Goal: Information Seeking & Learning: Learn about a topic

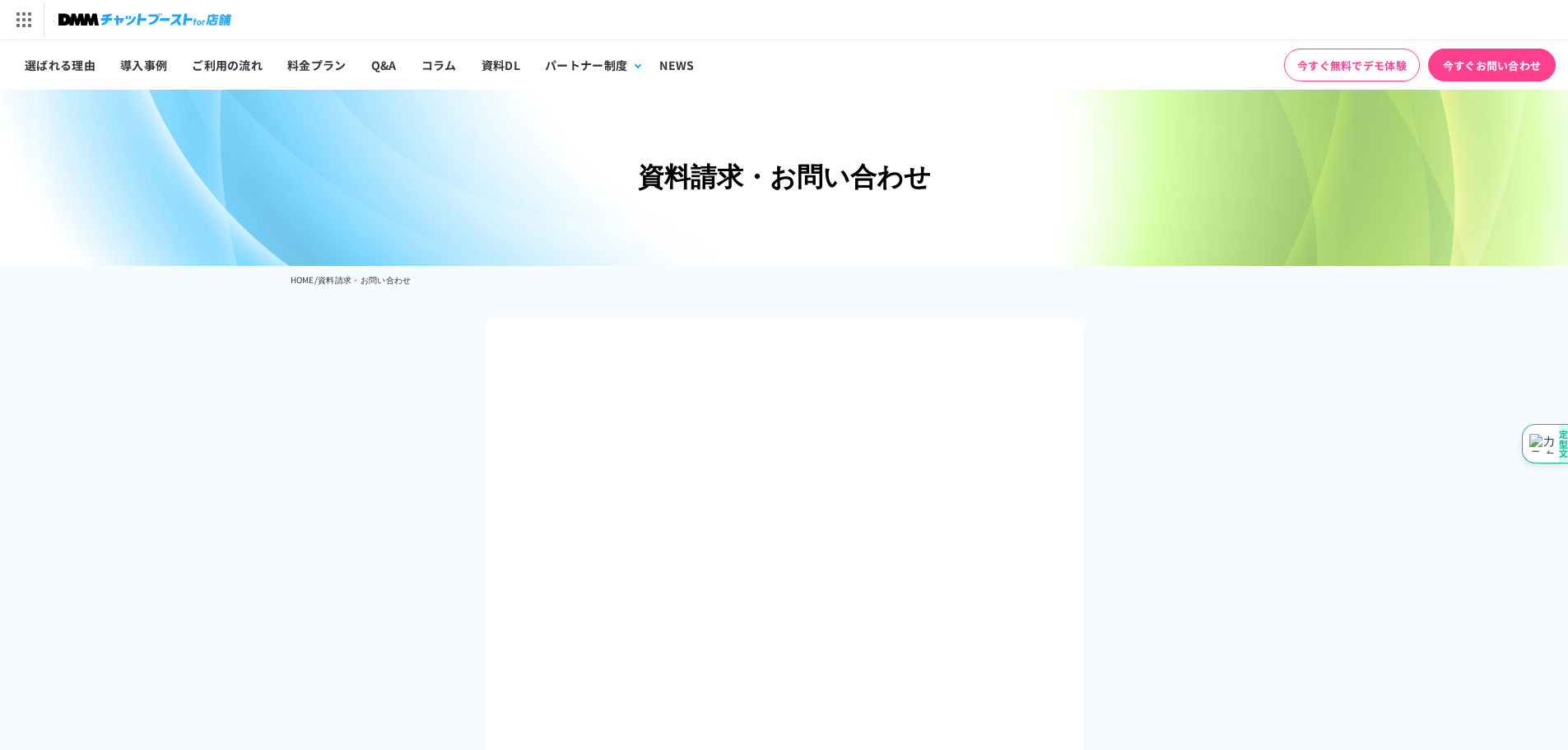
click at [86, 25] on img at bounding box center [144, 20] width 173 height 23
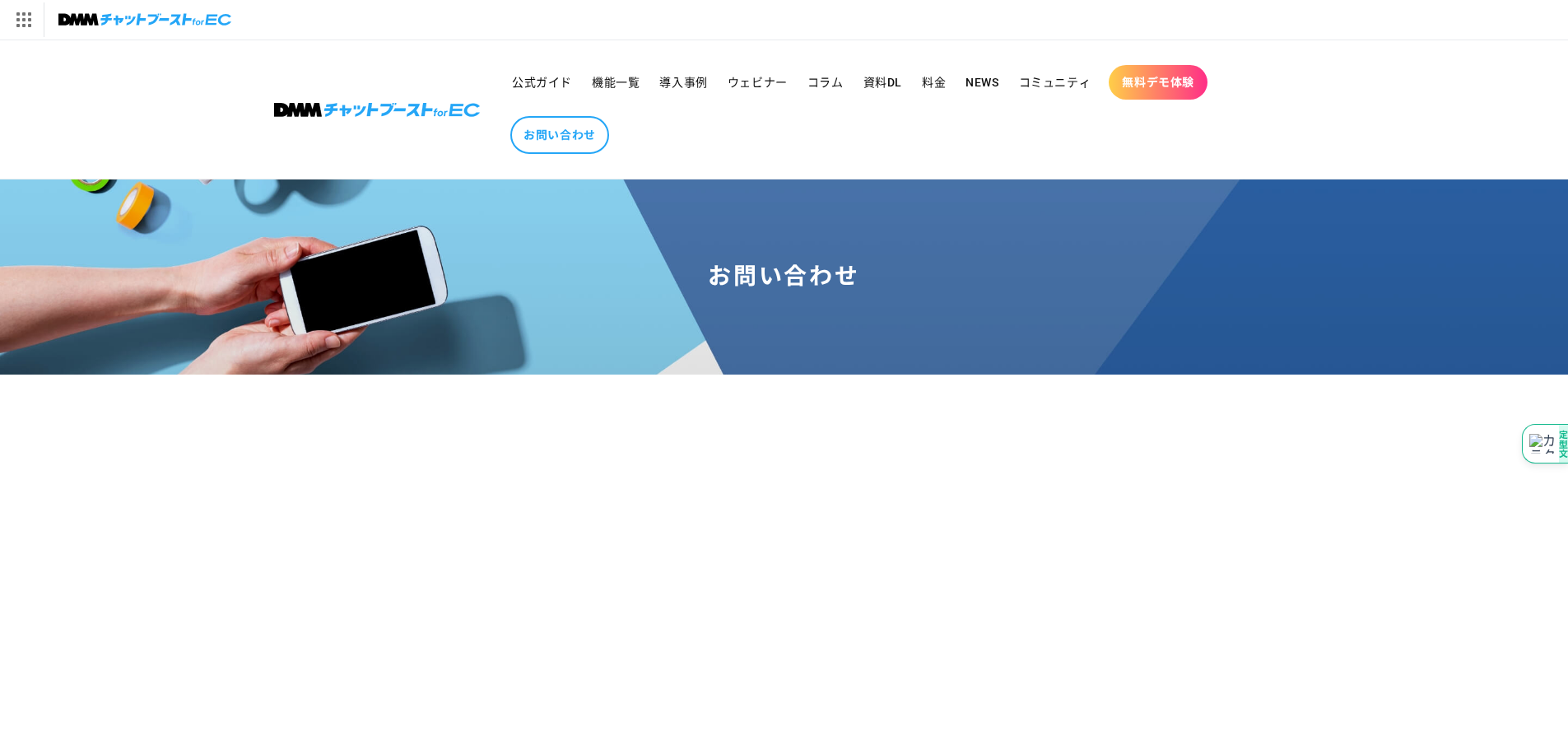
scroll to position [330, 0]
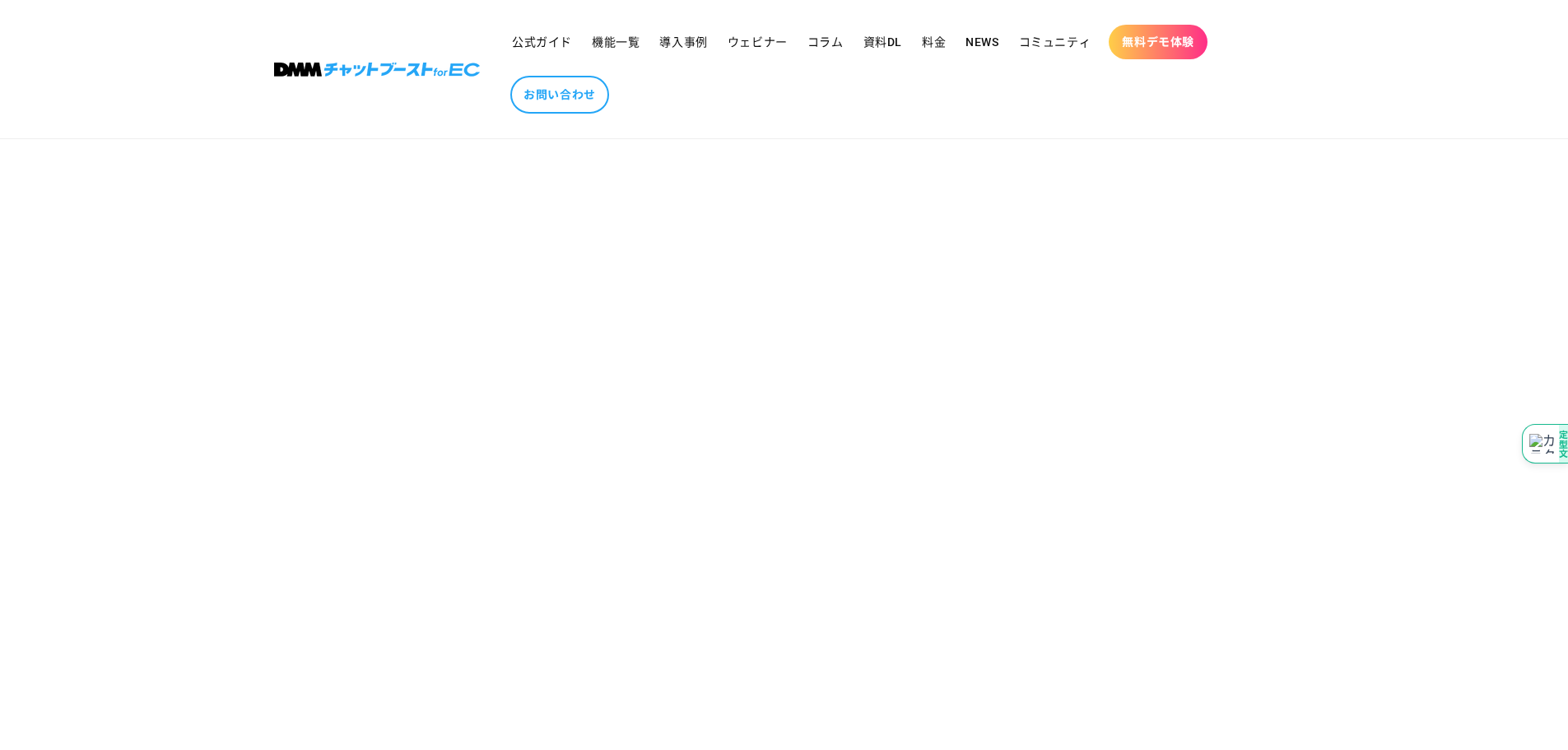
click at [350, 71] on img at bounding box center [377, 70] width 206 height 14
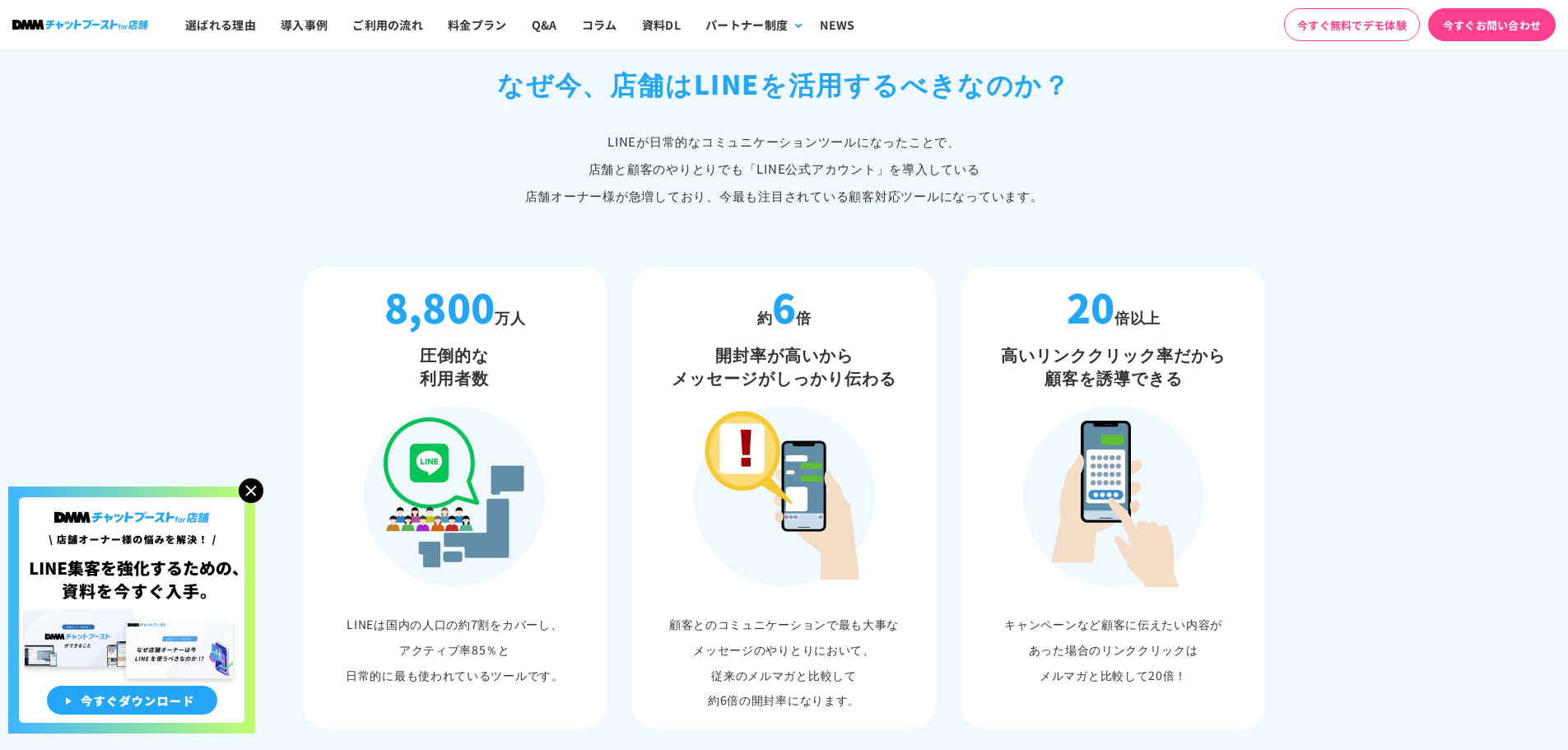
scroll to position [511, 0]
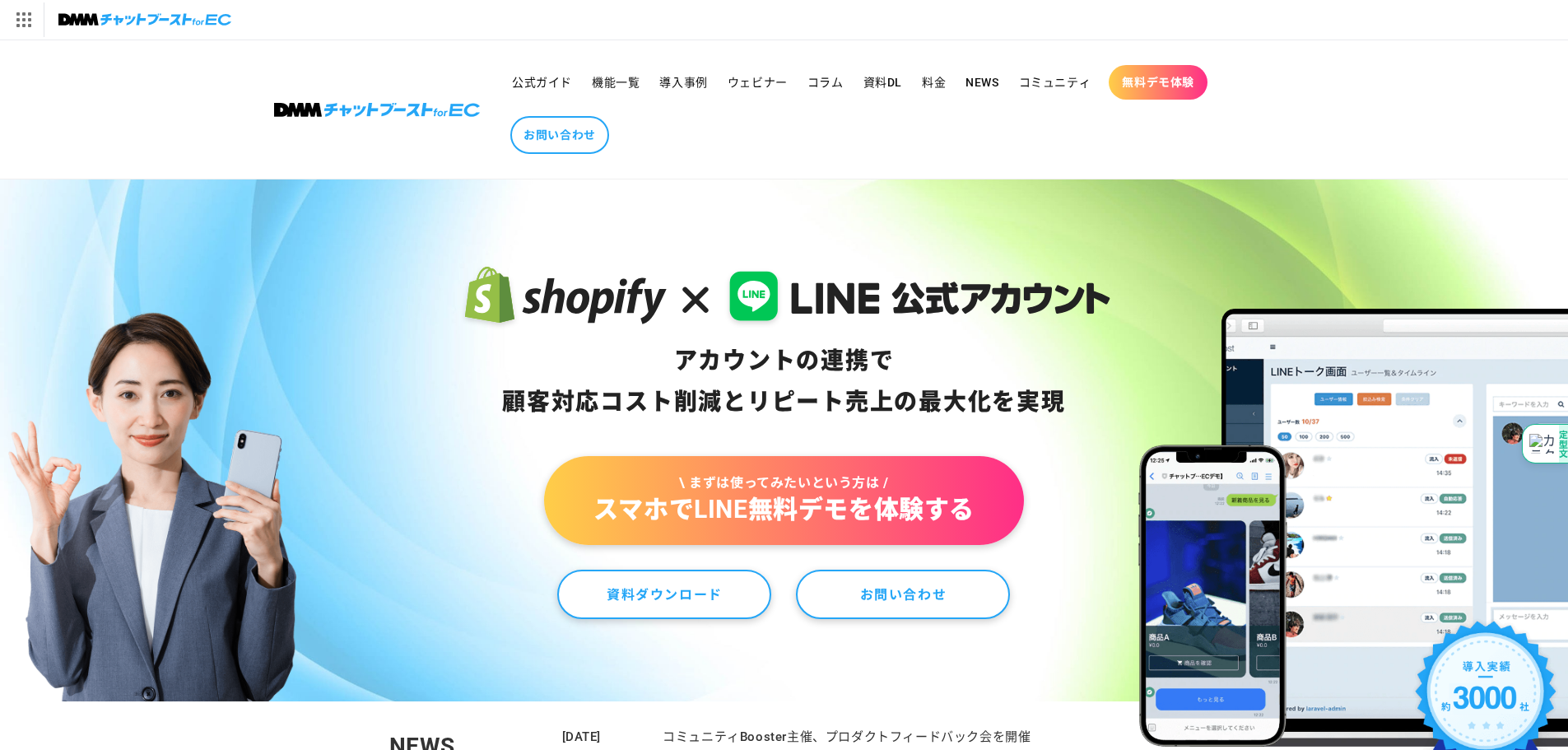
scroll to position [820, 0]
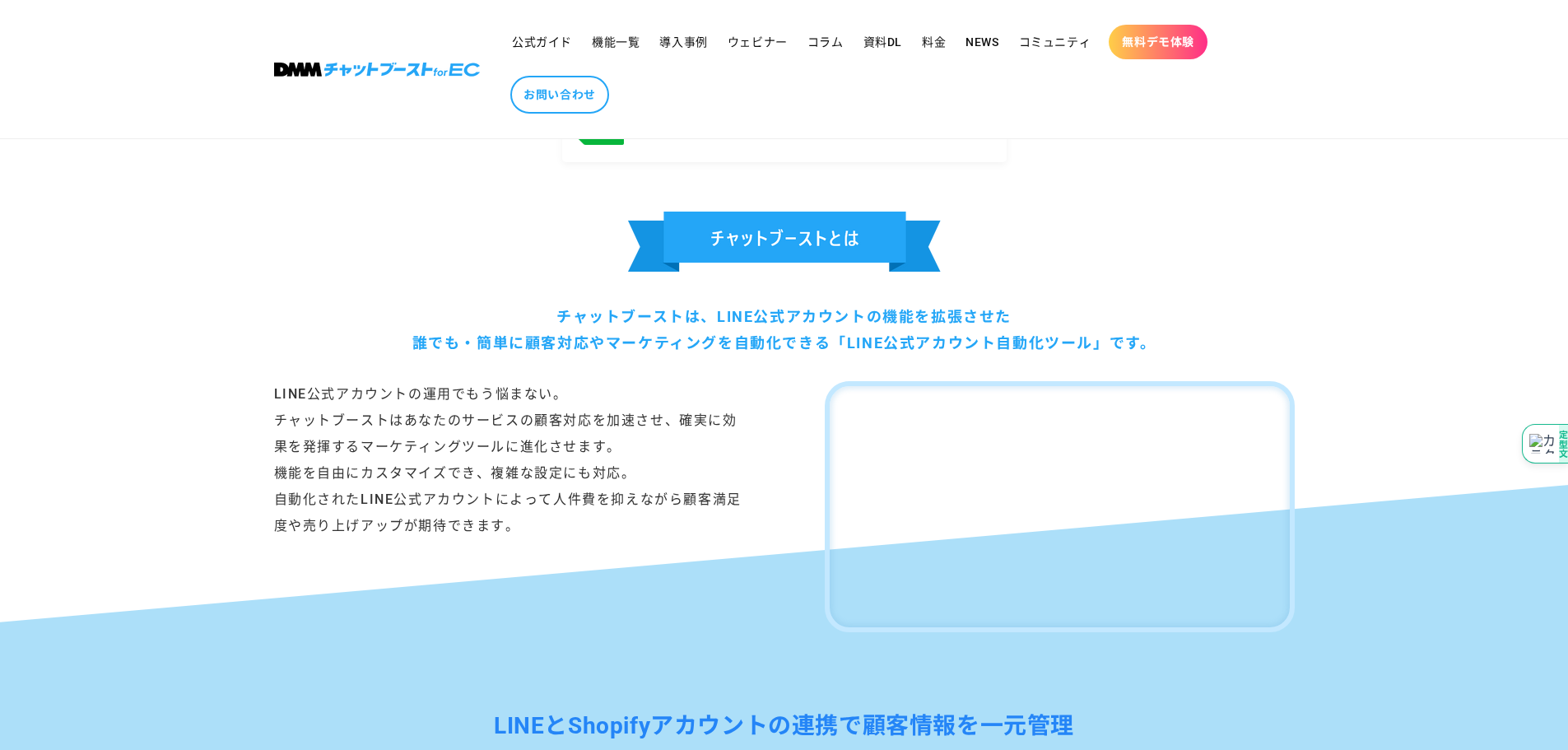
click at [790, 318] on div "チャットブーストは、LINE公式アカウントの機能を拡張させた 誰でも・簡単に顧客対応やマーケティングを自動化できる「LINE公式アカウント自動化ツール」です。" at bounding box center [784, 331] width 1021 height 54
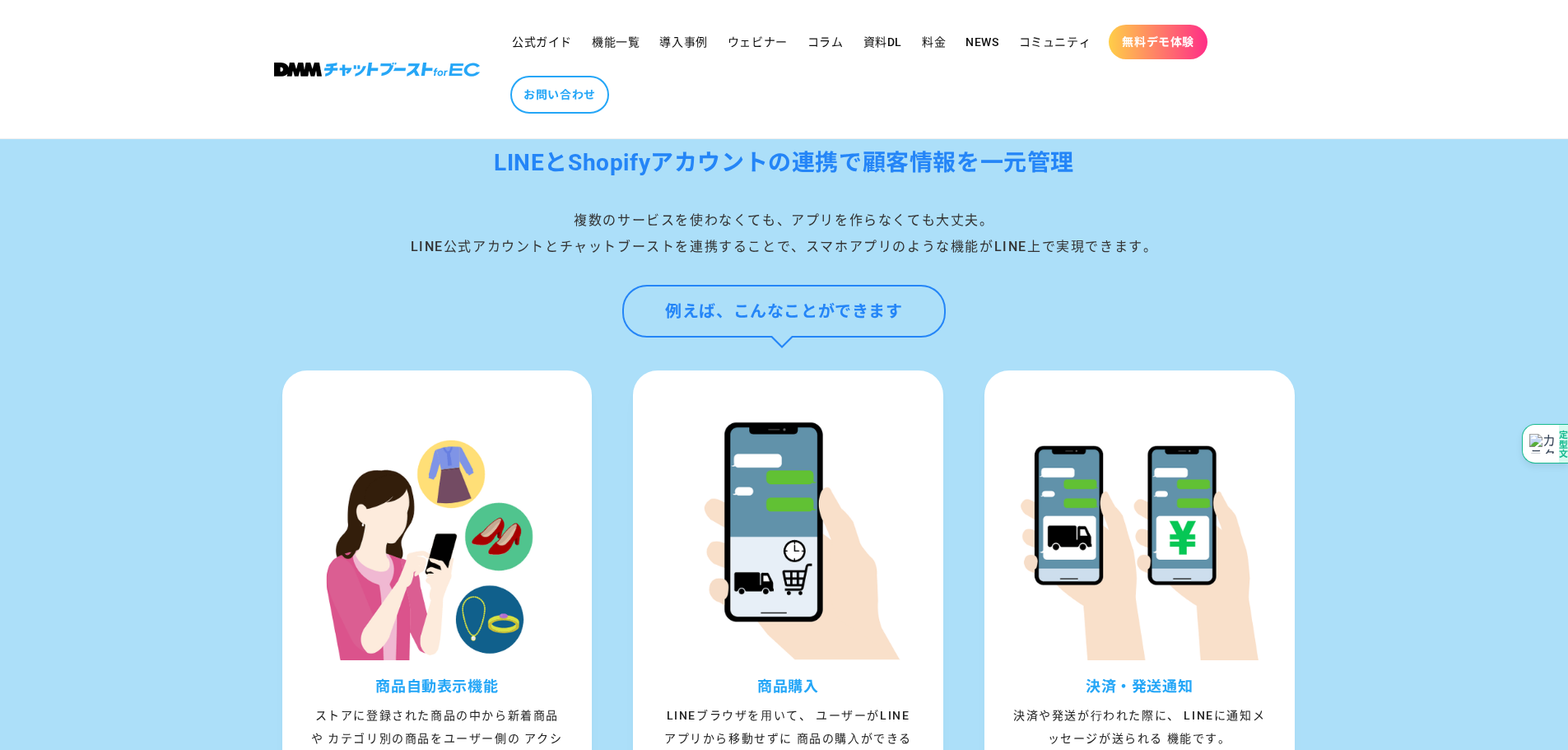
scroll to position [1384, 0]
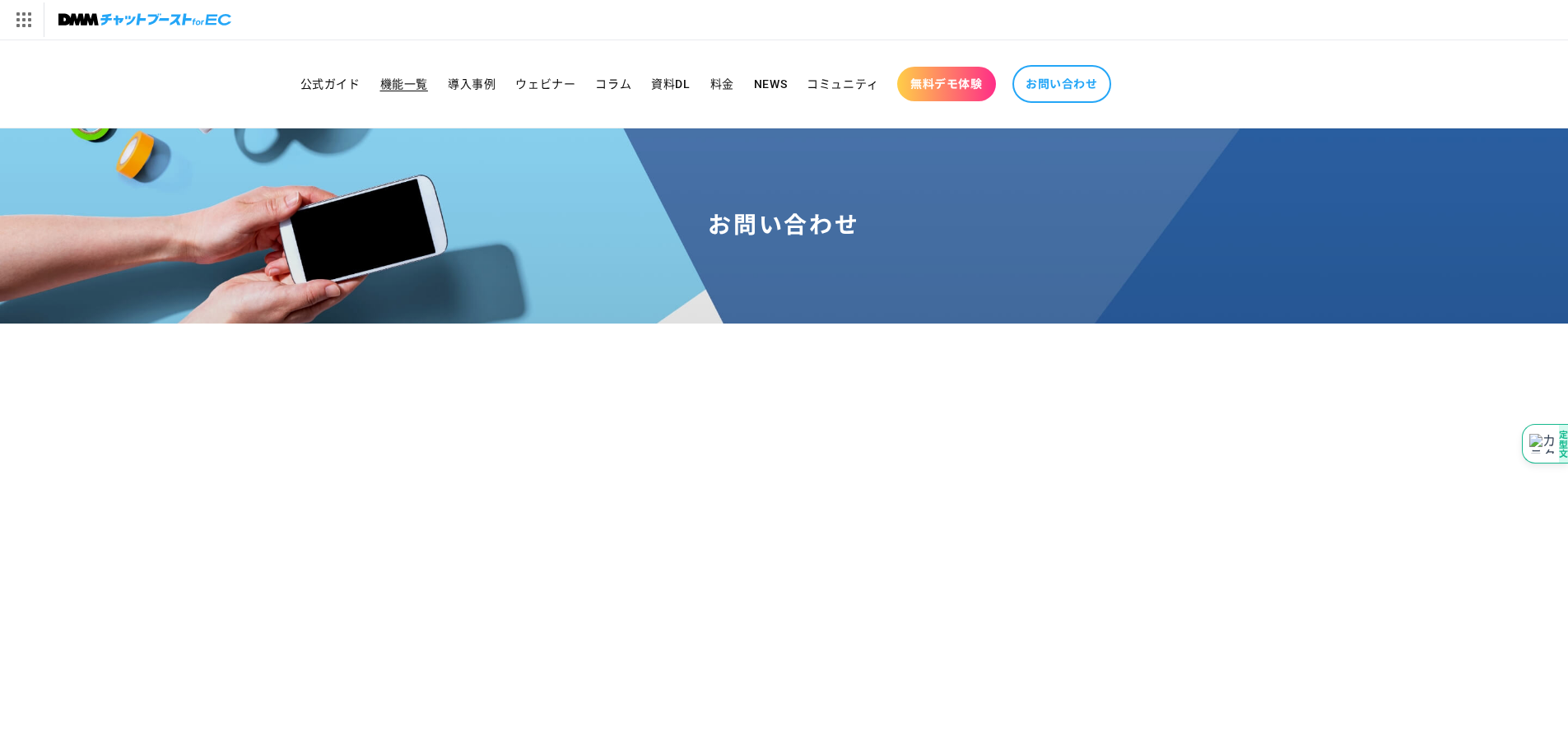
click at [403, 87] on span "機能一覧" at bounding box center [404, 83] width 47 height 15
